Goal: Task Accomplishment & Management: Complete application form

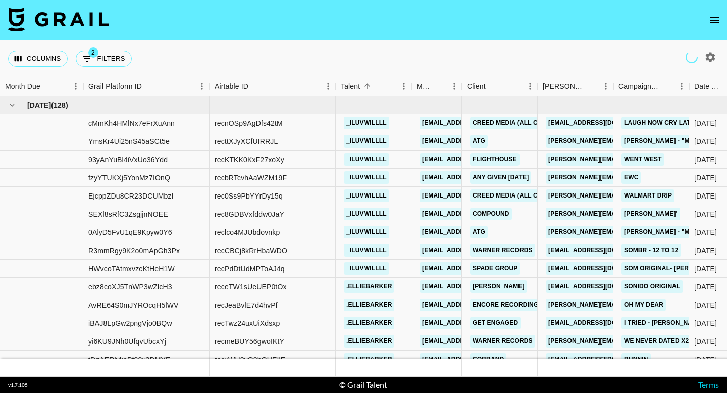
click at [713, 29] on button "open drawer" at bounding box center [715, 20] width 20 height 20
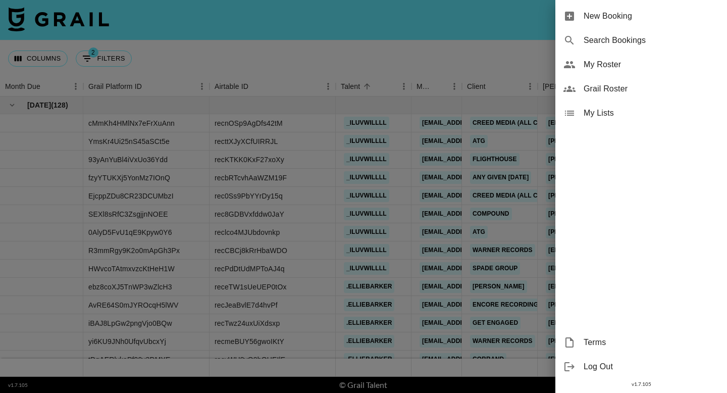
click at [689, 13] on span "New Booking" at bounding box center [651, 16] width 135 height 12
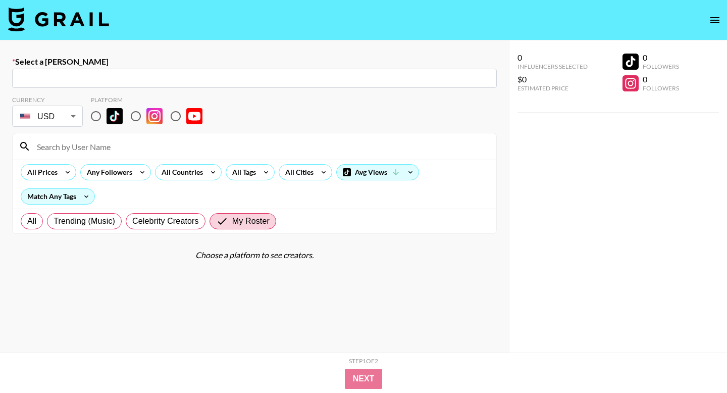
click at [264, 76] on input "text" at bounding box center [254, 79] width 473 height 12
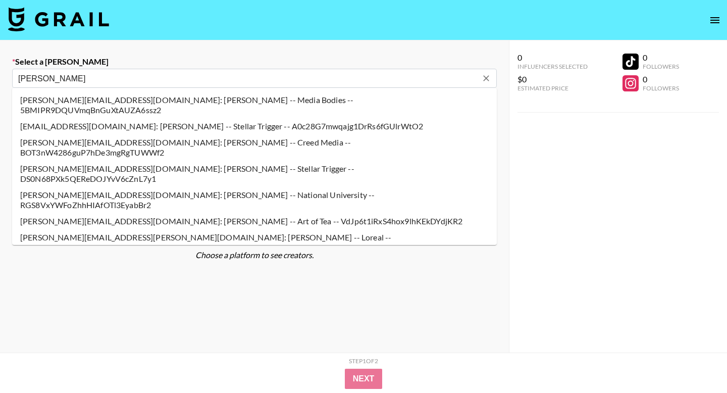
click at [98, 134] on li "[PERSON_NAME][EMAIL_ADDRESS][DOMAIN_NAME]: [PERSON_NAME] -- Creed Media -- BOT3…" at bounding box center [254, 147] width 485 height 26
type input "[PERSON_NAME][EMAIL_ADDRESS][DOMAIN_NAME]: [PERSON_NAME] -- Creed Media -- BOT3…"
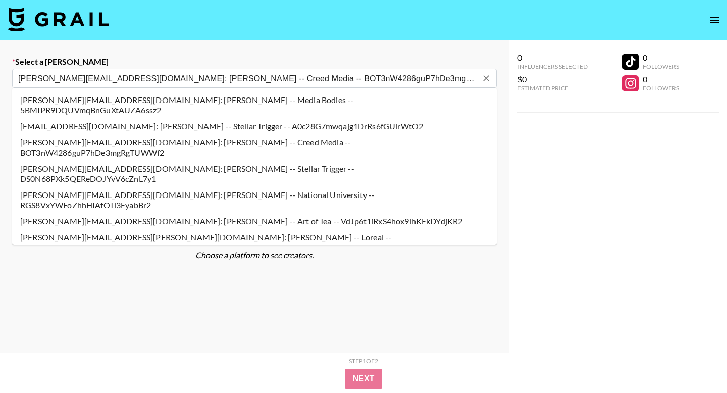
select select "Song"
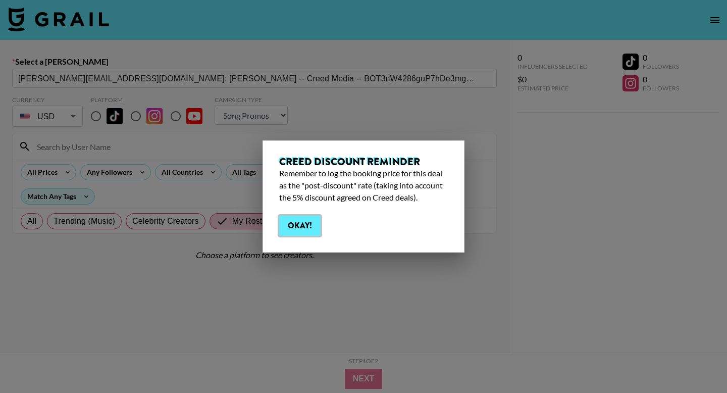
click at [293, 222] on button "Okay!" at bounding box center [299, 226] width 41 height 20
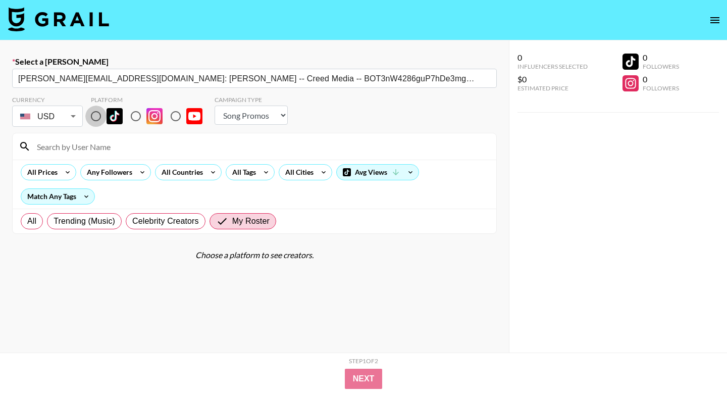
click at [96, 119] on input "radio" at bounding box center [95, 116] width 21 height 21
radio input "true"
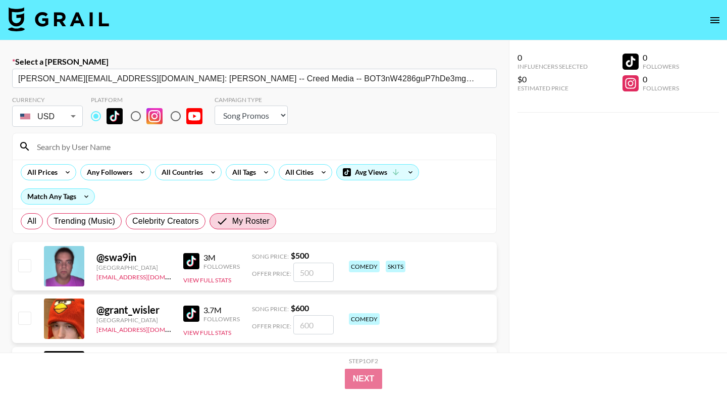
click at [100, 142] on input at bounding box center [260, 146] width 459 height 16
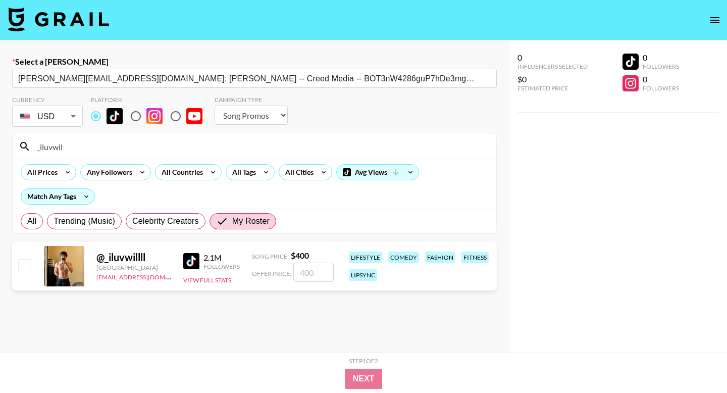
type input "_iluvwil"
click at [23, 268] on input "checkbox" at bounding box center [24, 265] width 12 height 12
checkbox input "true"
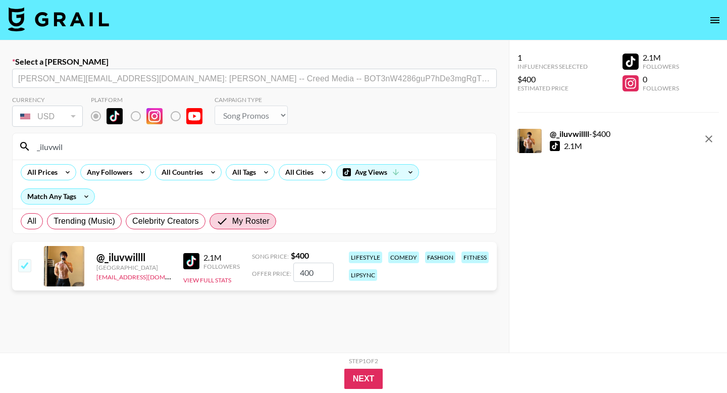
click at [313, 273] on input "400" at bounding box center [313, 272] width 40 height 19
type input "403"
click at [355, 383] on button "Next" at bounding box center [363, 379] width 39 height 20
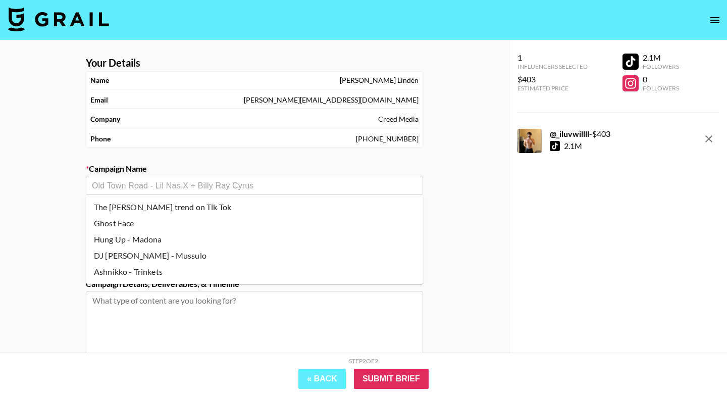
click at [254, 185] on input "text" at bounding box center [254, 186] width 325 height 12
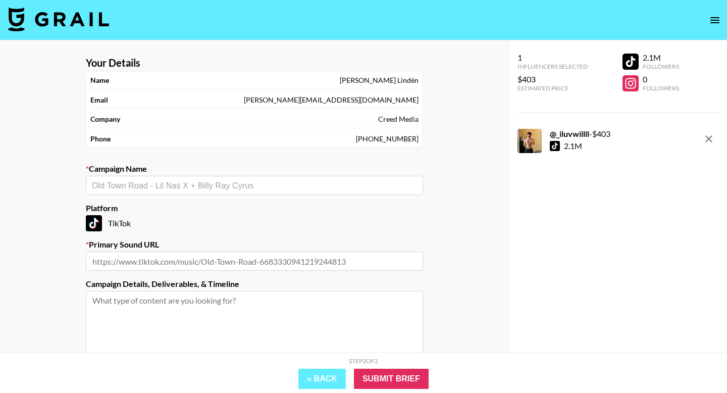
paste input "[URL][DOMAIN_NAME]"
type input "[URL][DOMAIN_NAME]"
click at [285, 184] on input "[URL][DOMAIN_NAME]" at bounding box center [247, 186] width 311 height 12
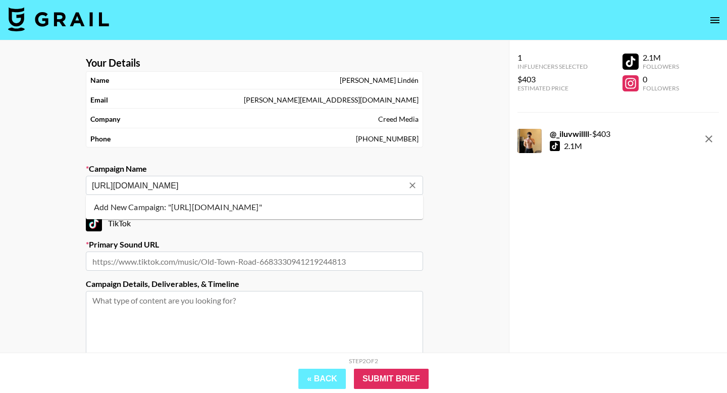
click at [285, 184] on input "[URL][DOMAIN_NAME]" at bounding box center [247, 186] width 311 height 12
click at [477, 297] on div "Your Details Name [PERSON_NAME] Email [PERSON_NAME][EMAIL_ADDRESS][DOMAIN_NAME]…" at bounding box center [254, 248] width 509 height 416
click at [338, 269] on input "text" at bounding box center [254, 260] width 337 height 19
paste input "[URL][DOMAIN_NAME]"
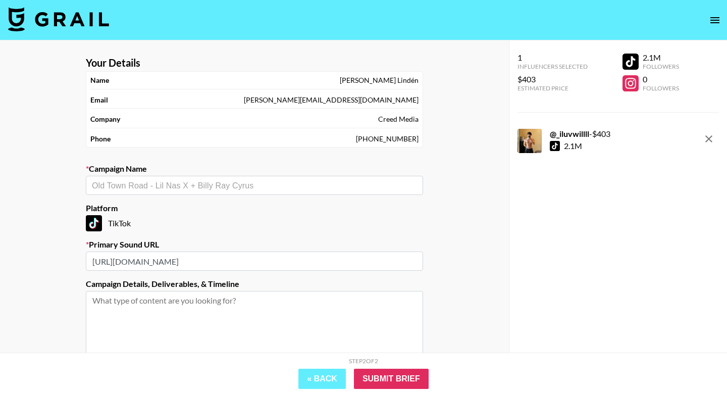
click at [303, 177] on div "​" at bounding box center [254, 185] width 337 height 19
type input "[URL][DOMAIN_NAME]"
click at [302, 203] on li "Add New Campaign: "as alive as you need me to be"" at bounding box center [254, 207] width 337 height 16
type input "as alive as you need me to be"
click at [390, 372] on input "Submit Brief" at bounding box center [391, 379] width 75 height 20
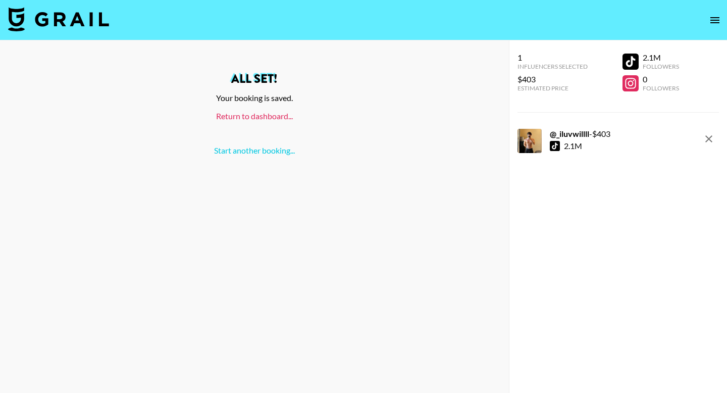
click at [274, 119] on link "Return to dashboard..." at bounding box center [254, 116] width 77 height 10
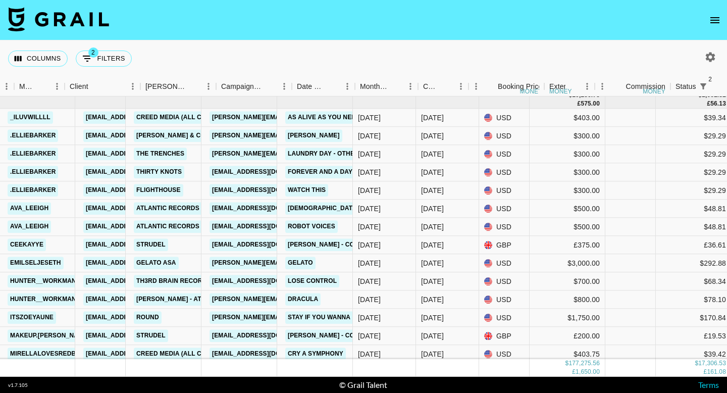
scroll to position [5050, 397]
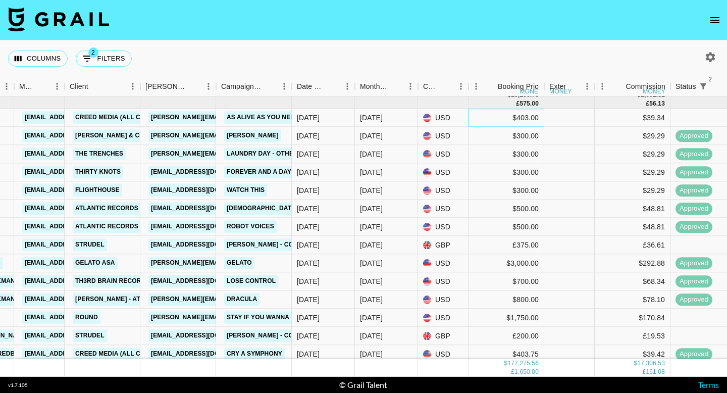
click at [507, 117] on div "$403.00" at bounding box center [506, 118] width 76 height 18
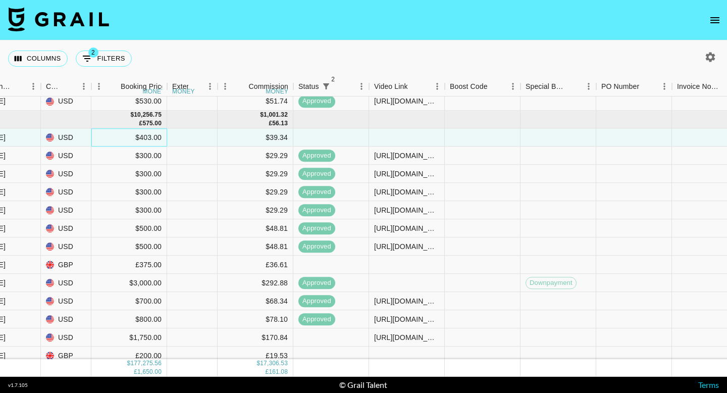
scroll to position [5031, 774]
click at [421, 135] on div at bounding box center [407, 137] width 76 height 18
type input "https://www.tiktok.com/@_iluvwillll/video/7558597144823876895?_r=1&_t=ZP-90MSHG…"
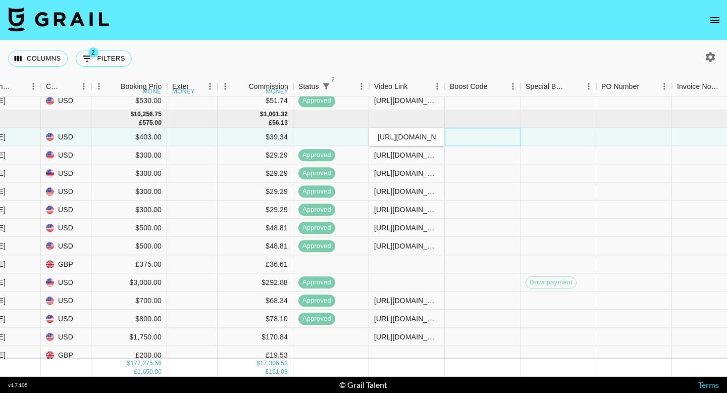
click at [457, 137] on div at bounding box center [483, 137] width 76 height 18
